Goal: Information Seeking & Learning: Learn about a topic

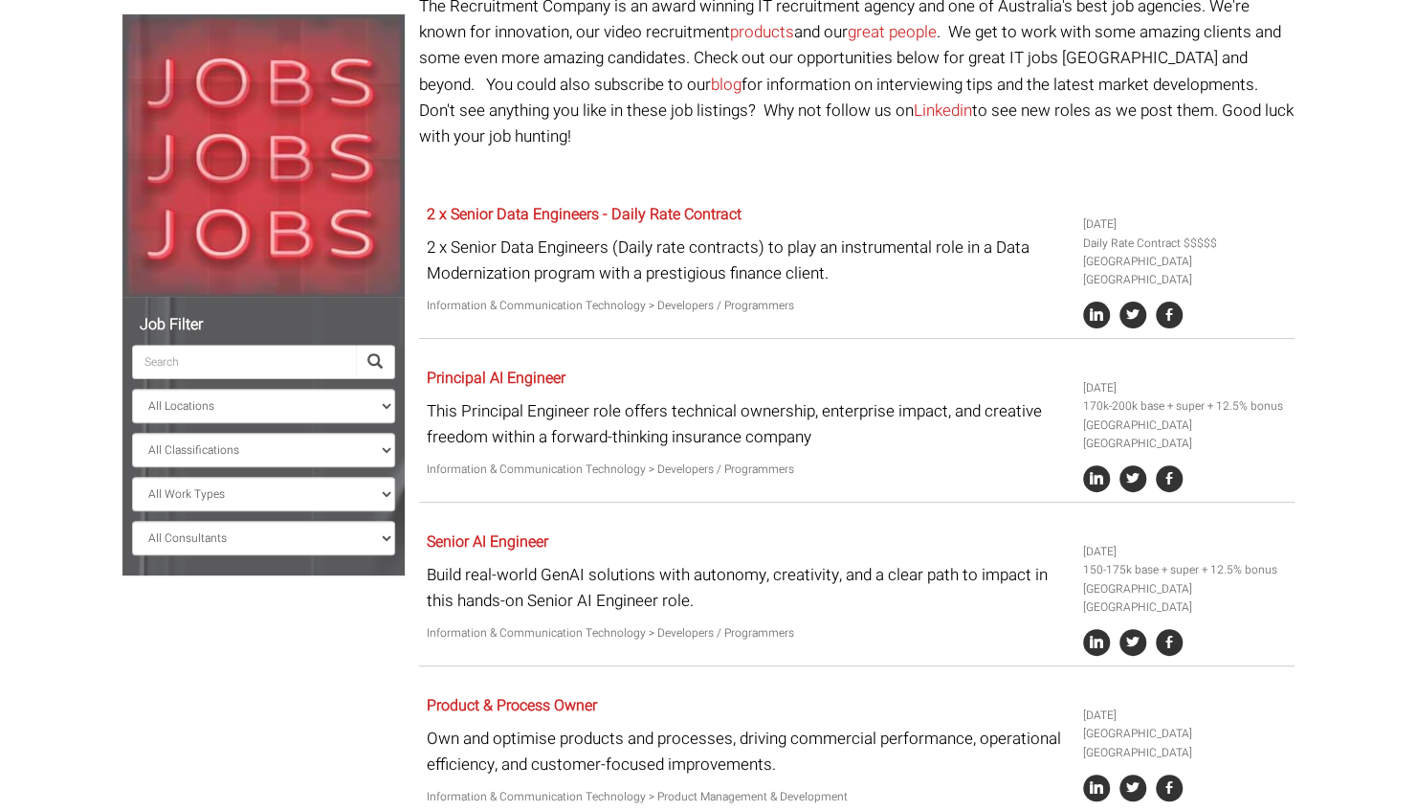
scroll to position [287, 0]
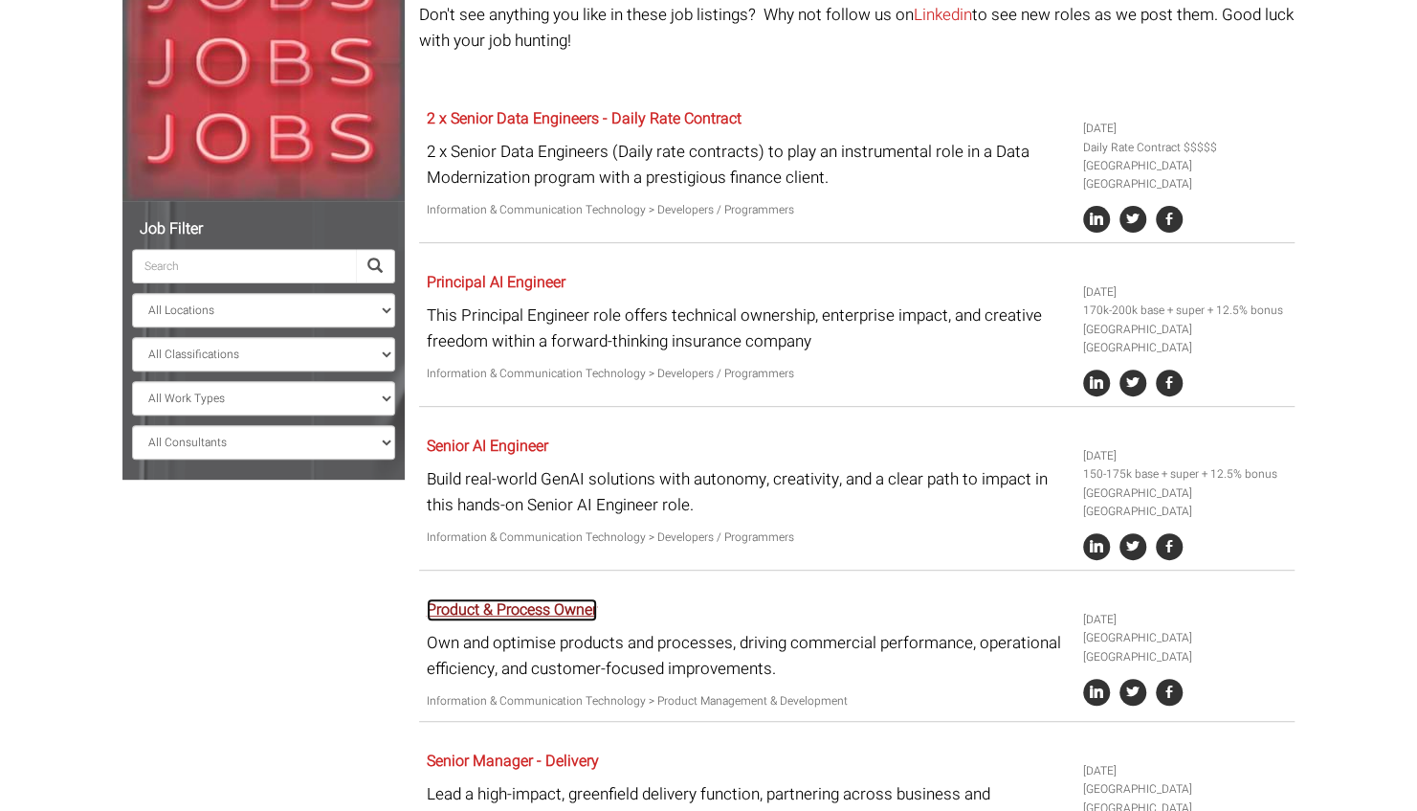
click at [528, 598] on link "Product & Process Owner" at bounding box center [512, 609] width 170 height 23
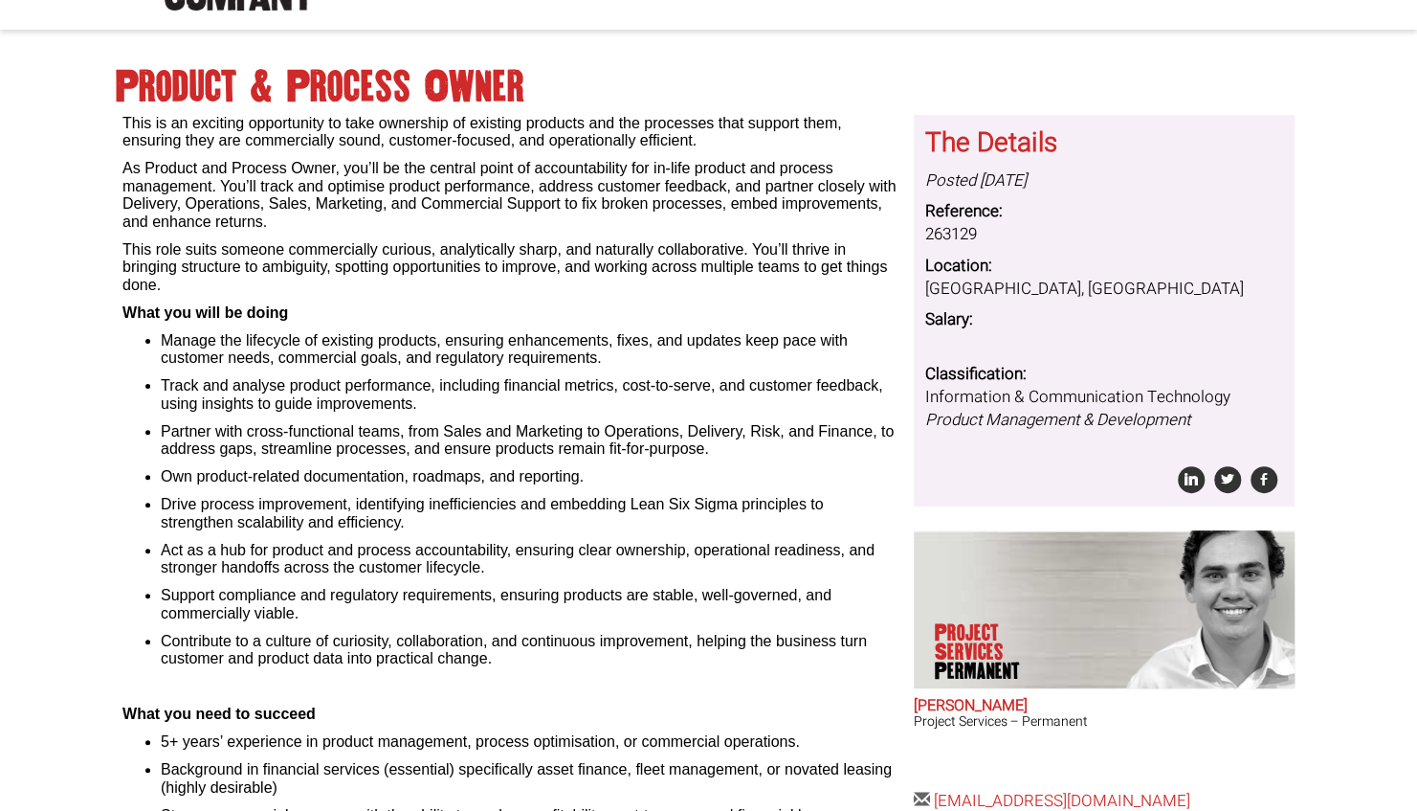
scroll to position [52, 0]
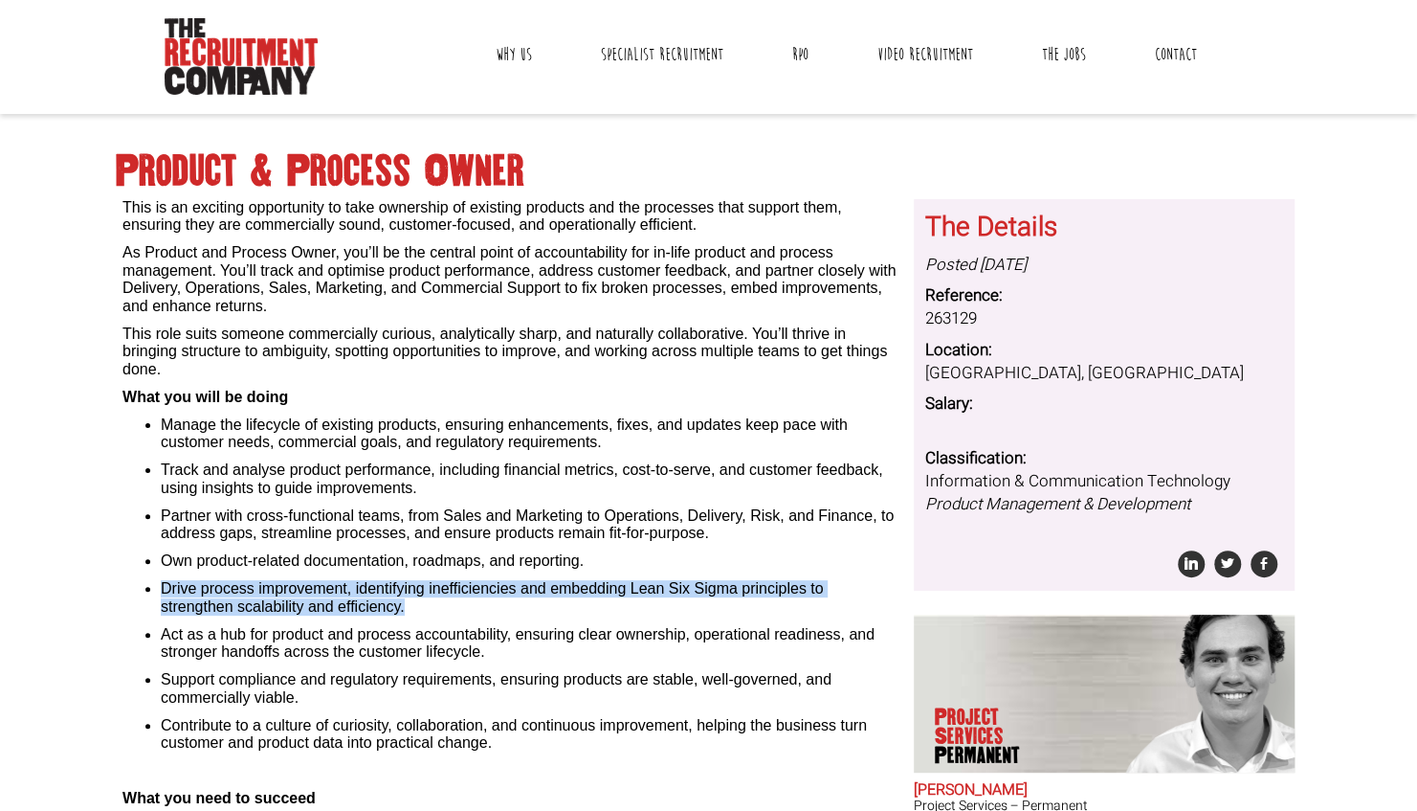
drag, startPoint x: 162, startPoint y: 585, endPoint x: 427, endPoint y: 606, distance: 266.0
click at [427, 606] on li "Drive process improvement, identifying inefficiencies and embedding Lean Six Si…" at bounding box center [530, 597] width 739 height 35
copy li "Drive process improvement, identifying inefficiencies and embedding Lean Six Si…"
